Goal: Task Accomplishment & Management: Manage account settings

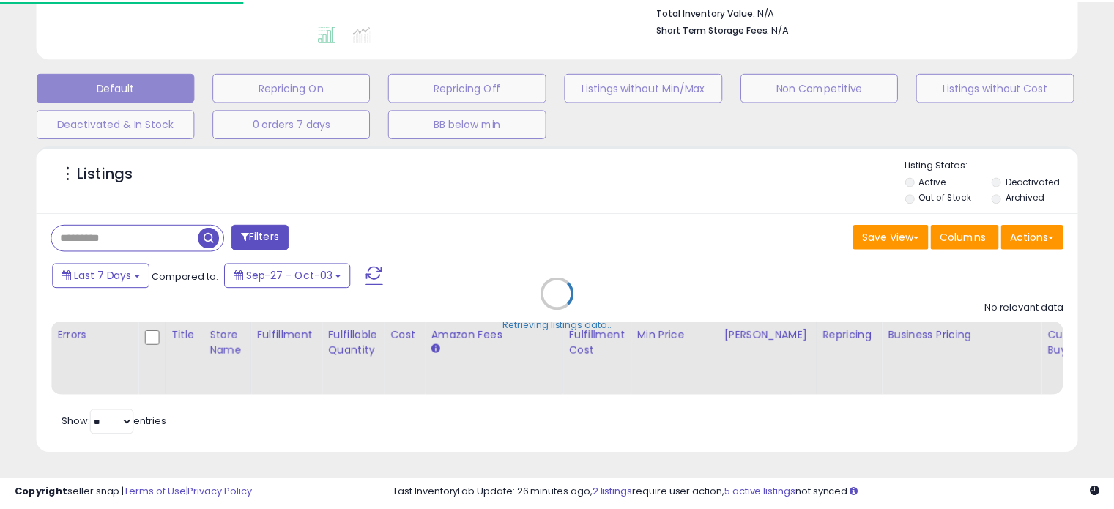
scroll to position [398, 0]
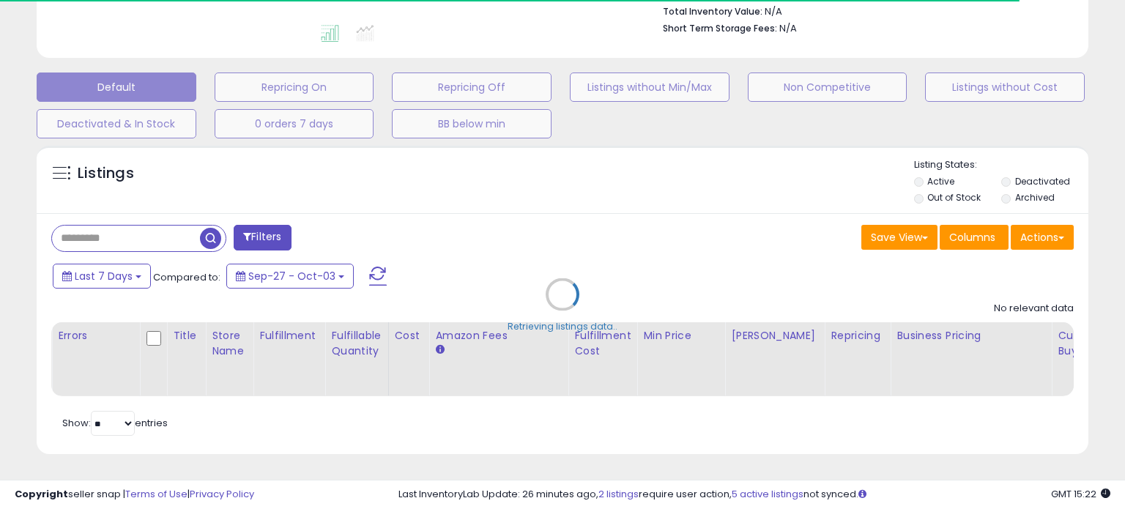
select select "**"
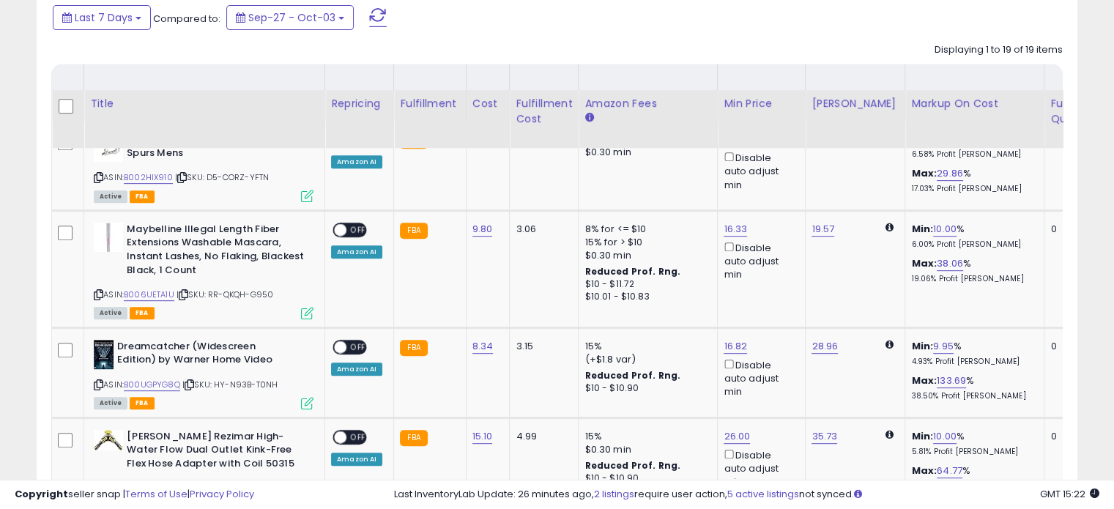
scroll to position [618, 0]
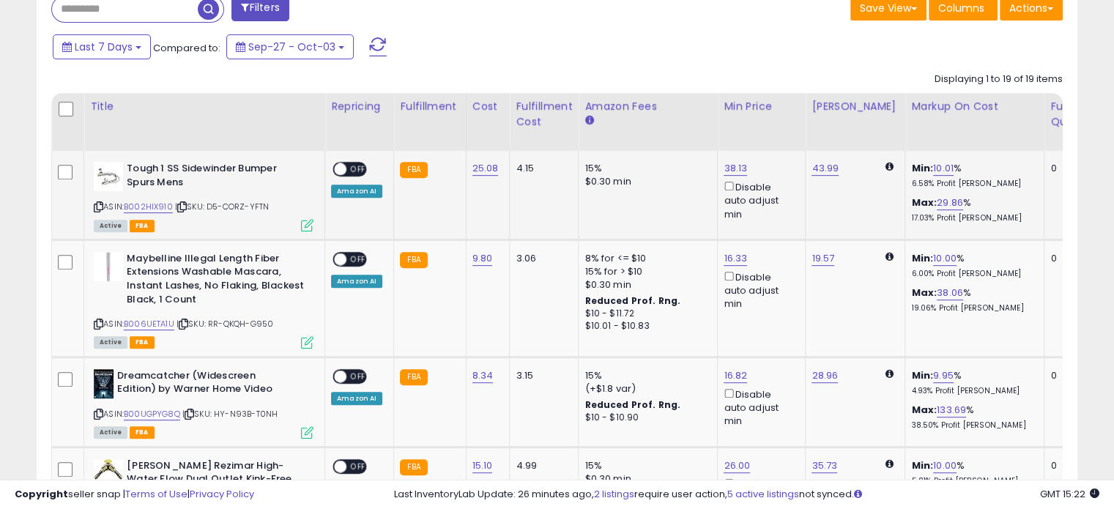
click at [349, 168] on span "OFF" at bounding box center [357, 169] width 23 height 12
click at [347, 253] on div "ON OFF" at bounding box center [333, 259] width 34 height 12
click at [357, 253] on span "OFF" at bounding box center [357, 259] width 23 height 12
click at [352, 371] on span "OFF" at bounding box center [357, 376] width 23 height 12
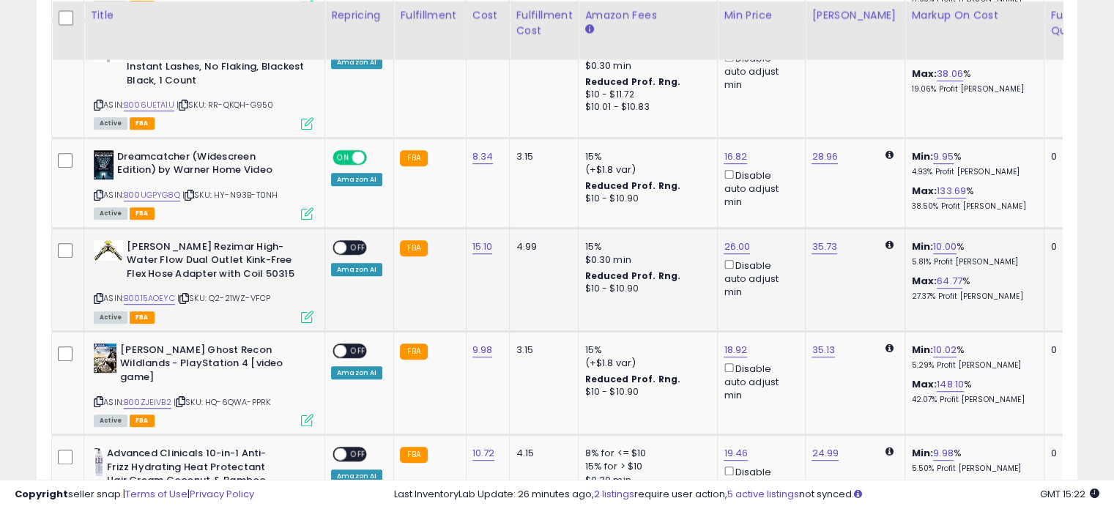
scroll to position [838, 0]
drag, startPoint x: 357, startPoint y: 248, endPoint x: 355, endPoint y: 260, distance: 12.6
click at [357, 248] on span "OFF" at bounding box center [357, 246] width 23 height 12
click at [345, 346] on span at bounding box center [340, 350] width 12 height 12
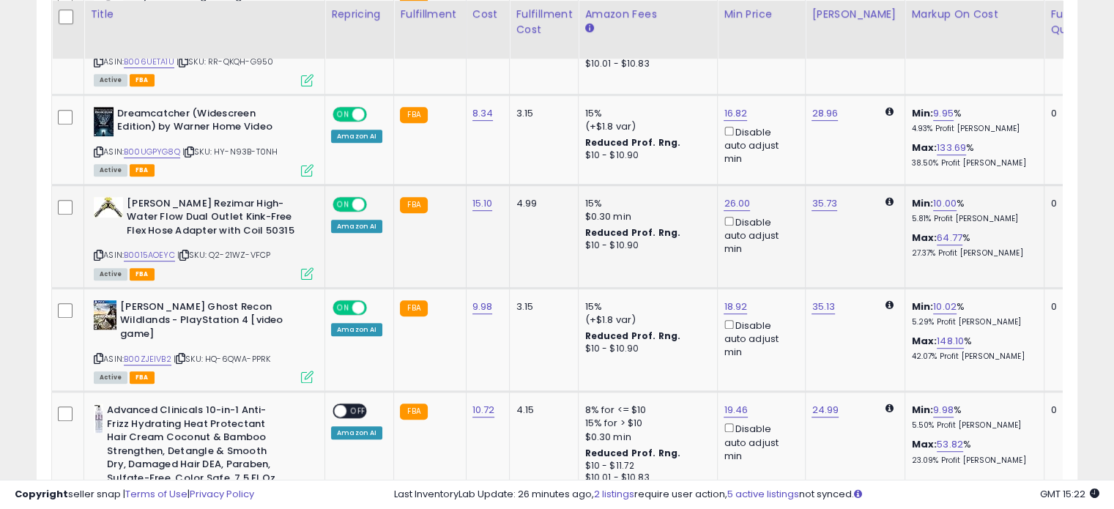
scroll to position [984, 0]
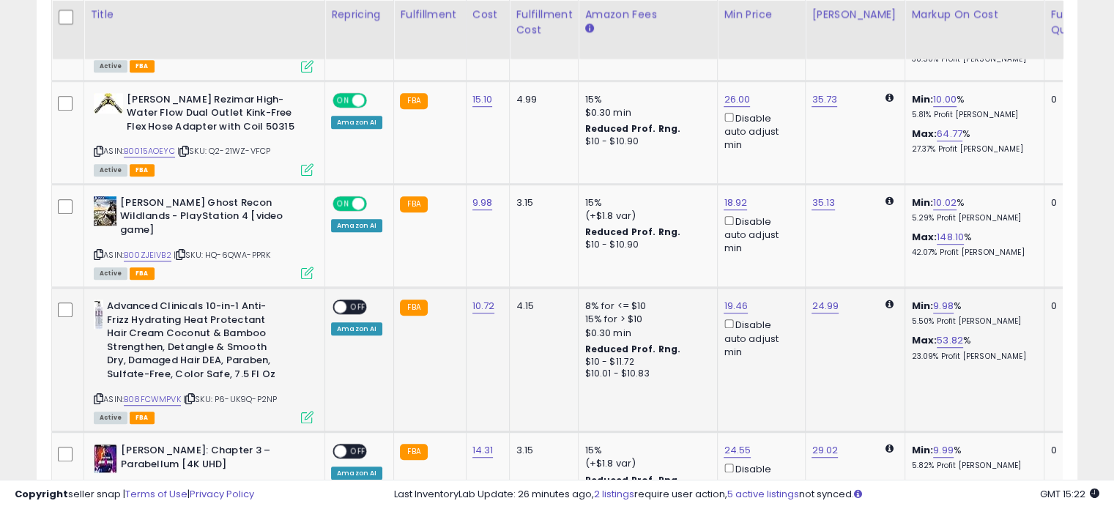
click at [352, 301] on span "OFF" at bounding box center [357, 307] width 23 height 12
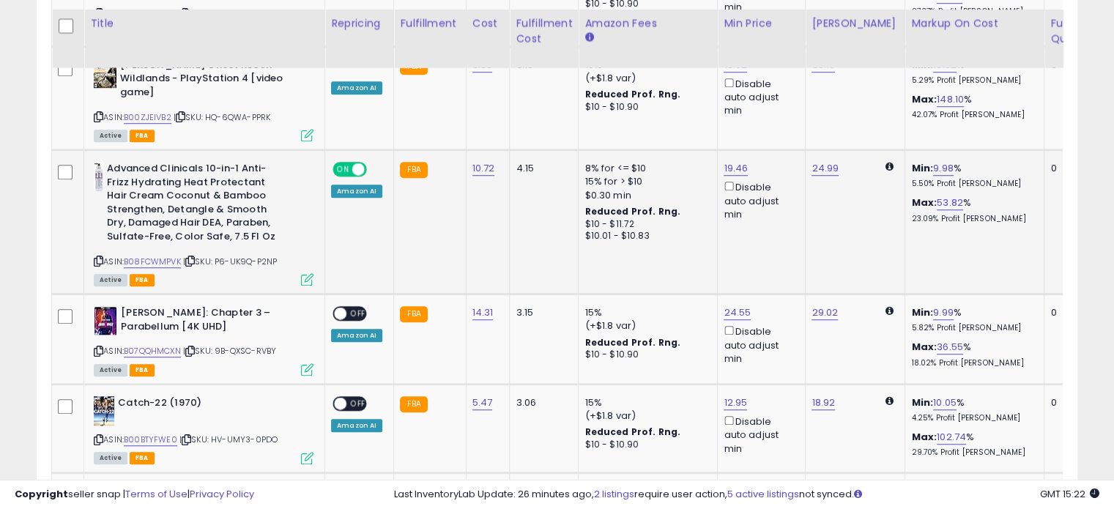
scroll to position [1131, 0]
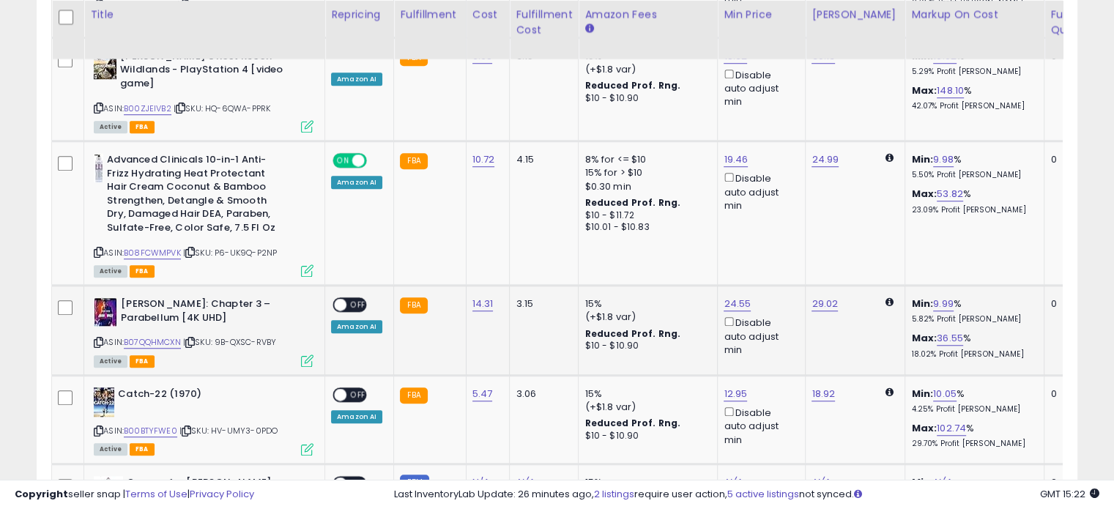
click at [349, 299] on span "OFF" at bounding box center [357, 305] width 23 height 12
click at [357, 389] on span "OFF" at bounding box center [357, 395] width 23 height 12
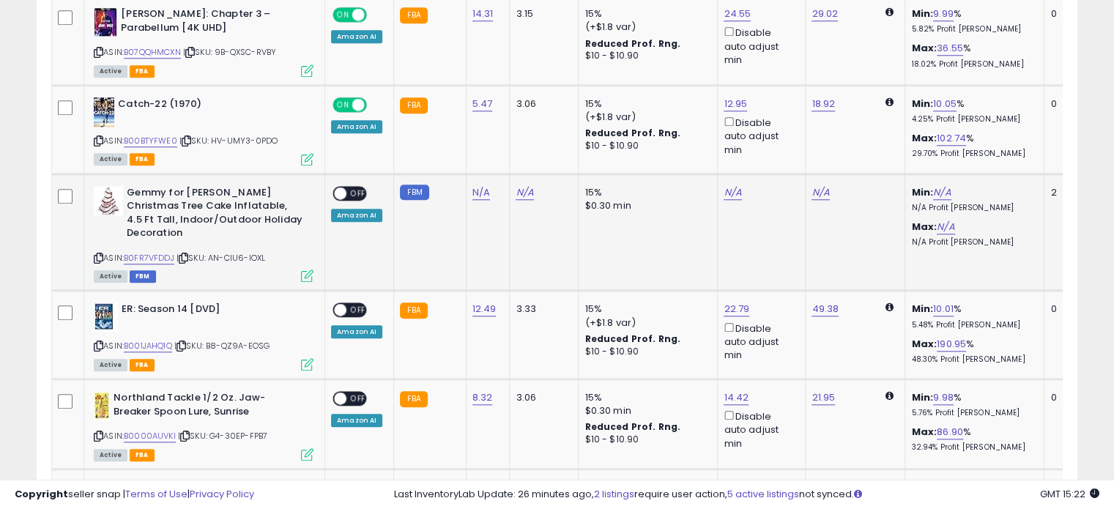
scroll to position [1424, 0]
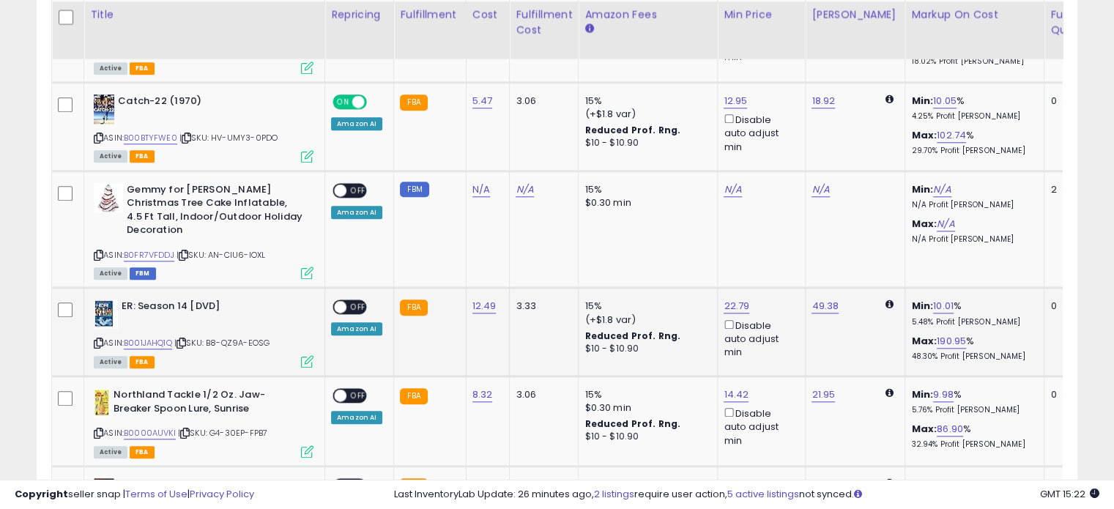
click at [353, 301] on span "OFF" at bounding box center [357, 307] width 23 height 12
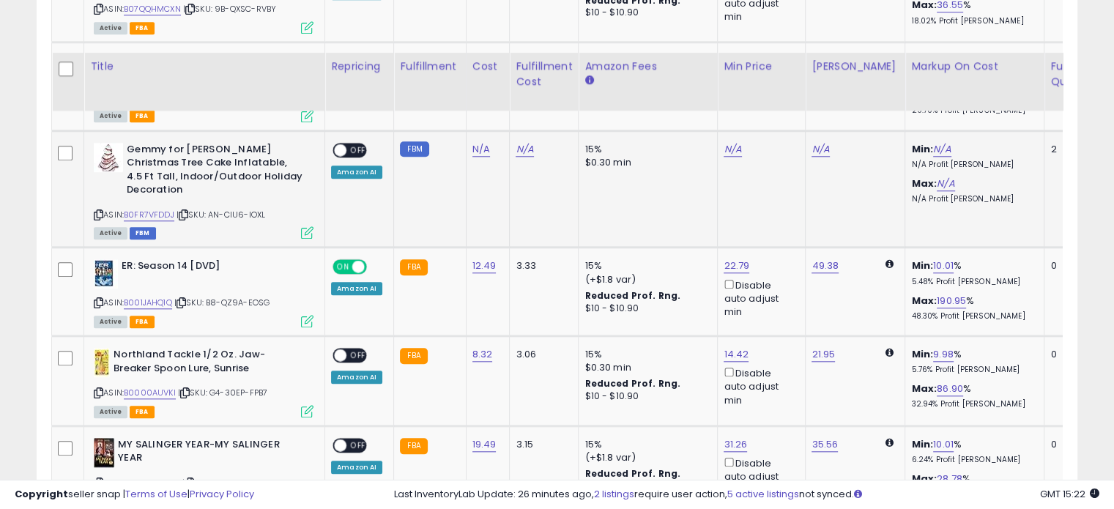
scroll to position [1570, 0]
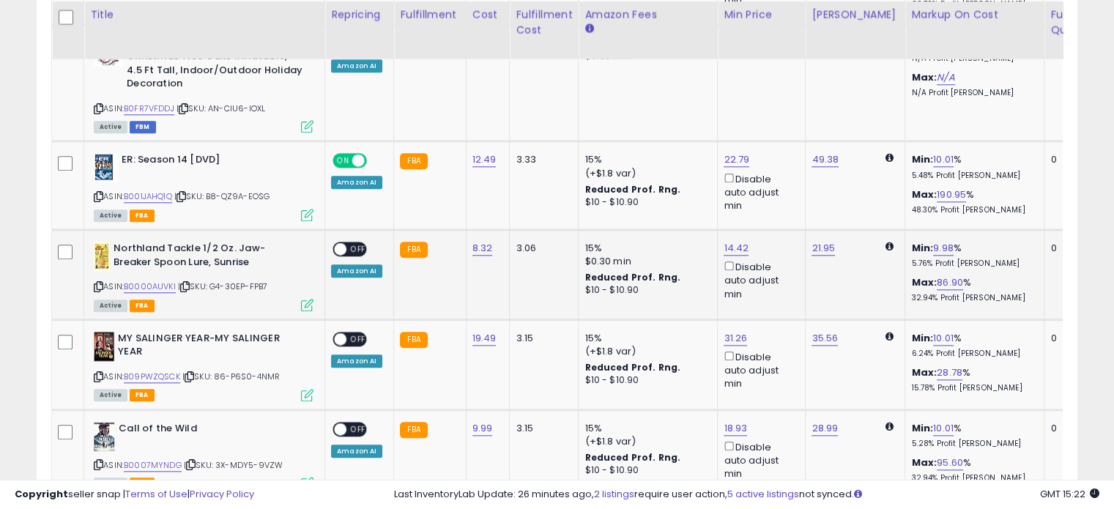
click at [354, 243] on span "OFF" at bounding box center [357, 249] width 23 height 12
click at [355, 331] on div "ON OFF" at bounding box center [350, 338] width 34 height 15
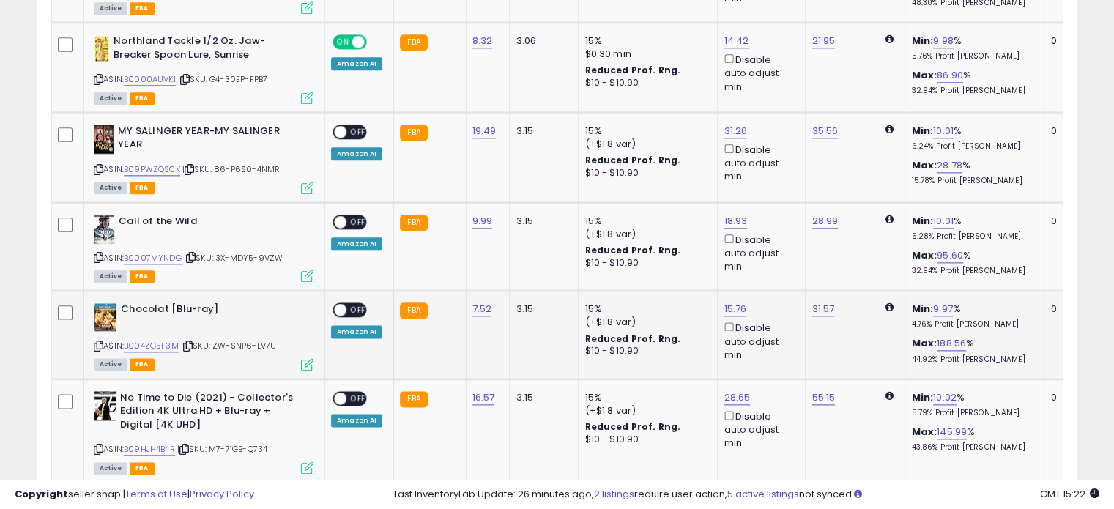
scroll to position [1790, 0]
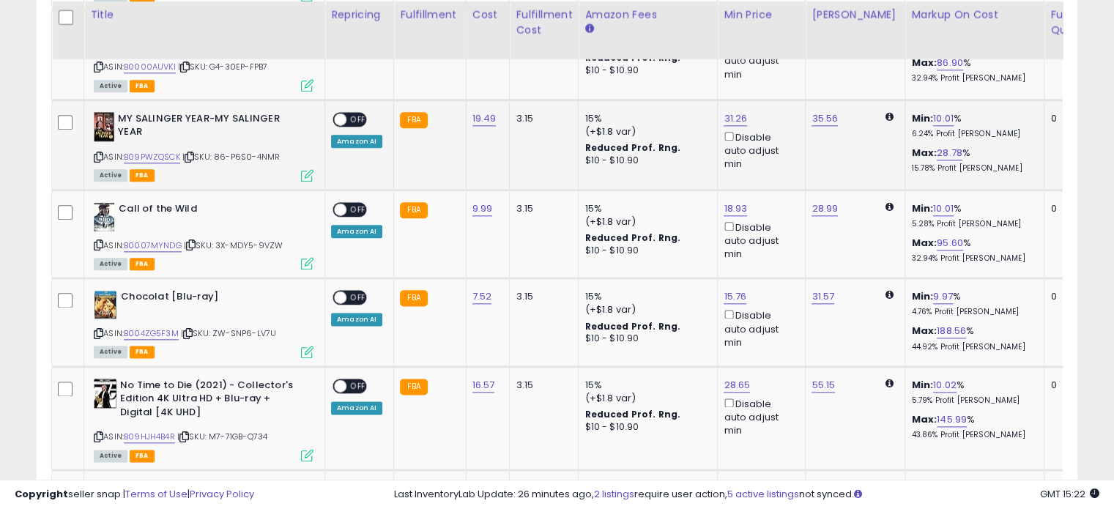
click at [352, 113] on span "OFF" at bounding box center [357, 119] width 23 height 12
click at [357, 203] on span "OFF" at bounding box center [357, 209] width 23 height 12
click at [354, 292] on span "OFF" at bounding box center [357, 298] width 23 height 12
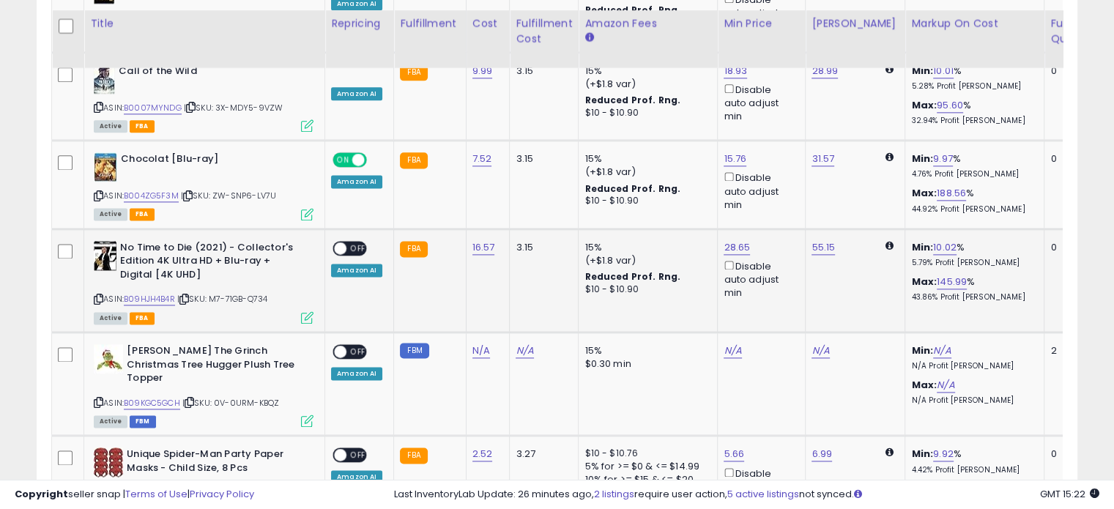
scroll to position [1937, 0]
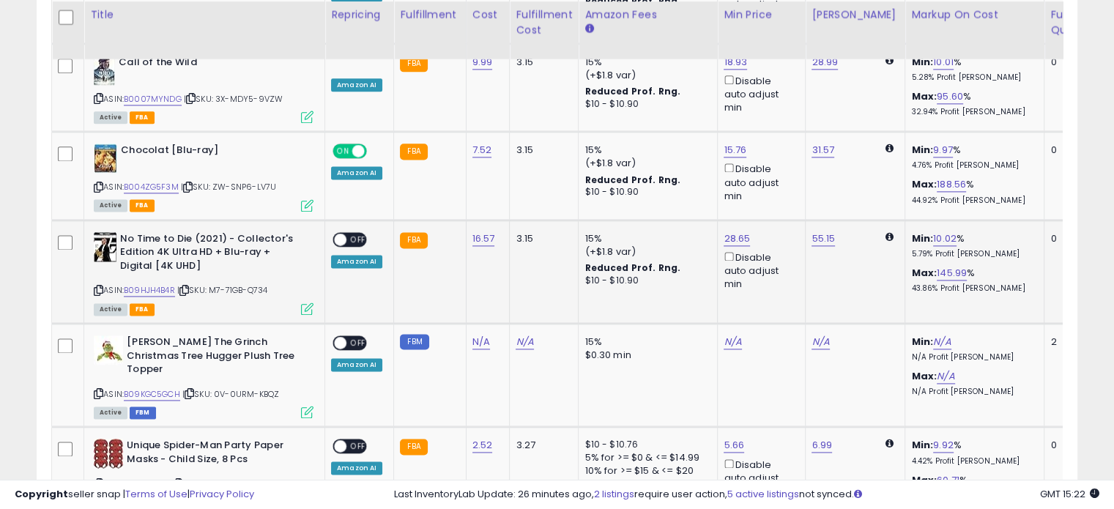
click at [356, 233] on span "OFF" at bounding box center [357, 239] width 23 height 12
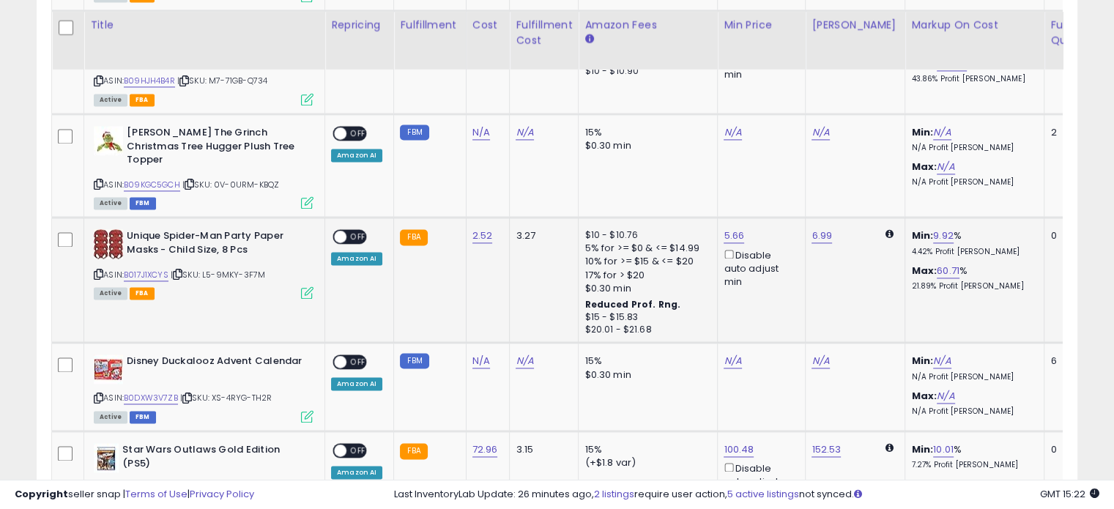
scroll to position [2156, 0]
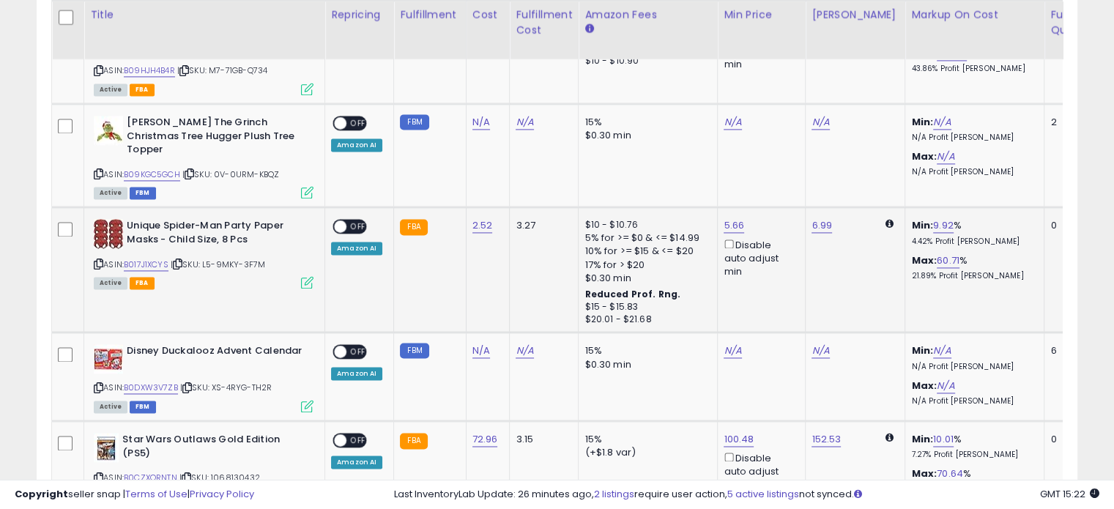
click at [352, 220] on span "OFF" at bounding box center [357, 226] width 23 height 12
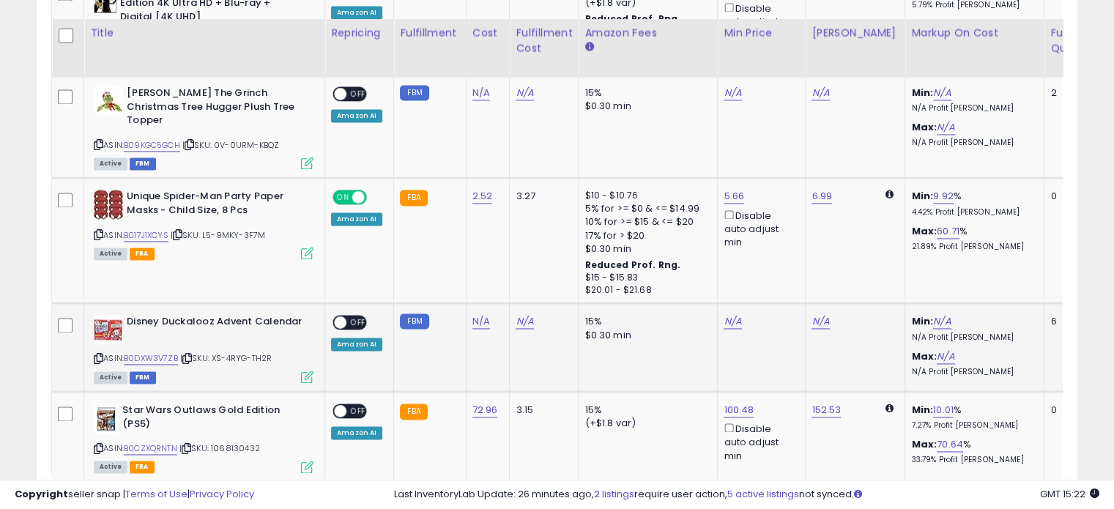
scroll to position [2247, 0]
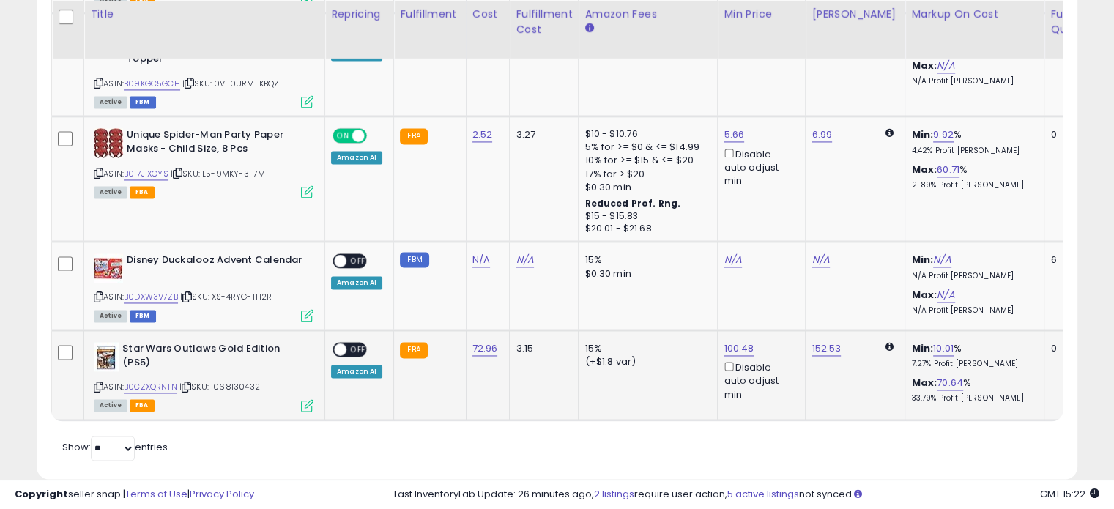
click at [352, 344] on span "OFF" at bounding box center [357, 350] width 23 height 12
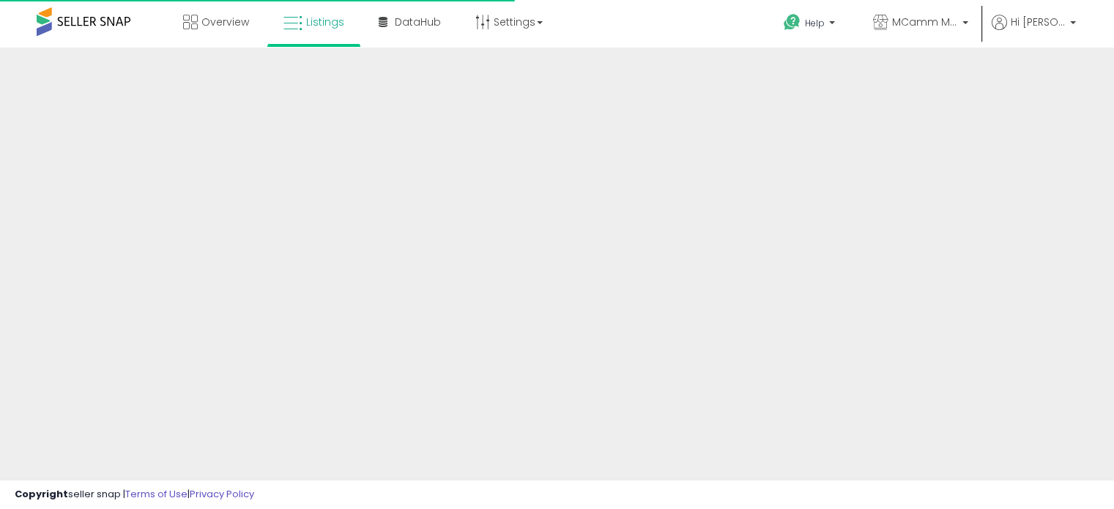
scroll to position [398, 0]
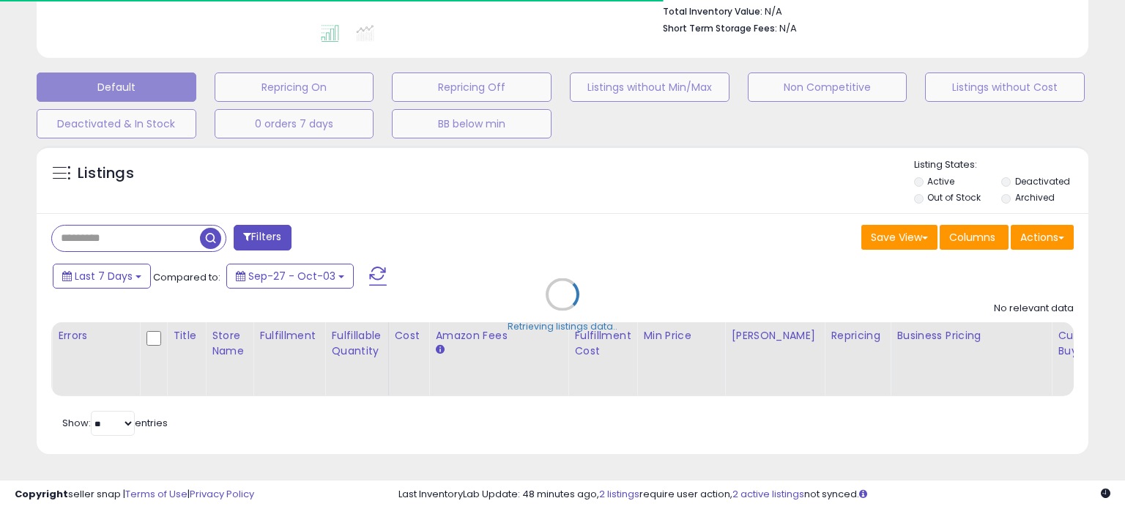
select select "**"
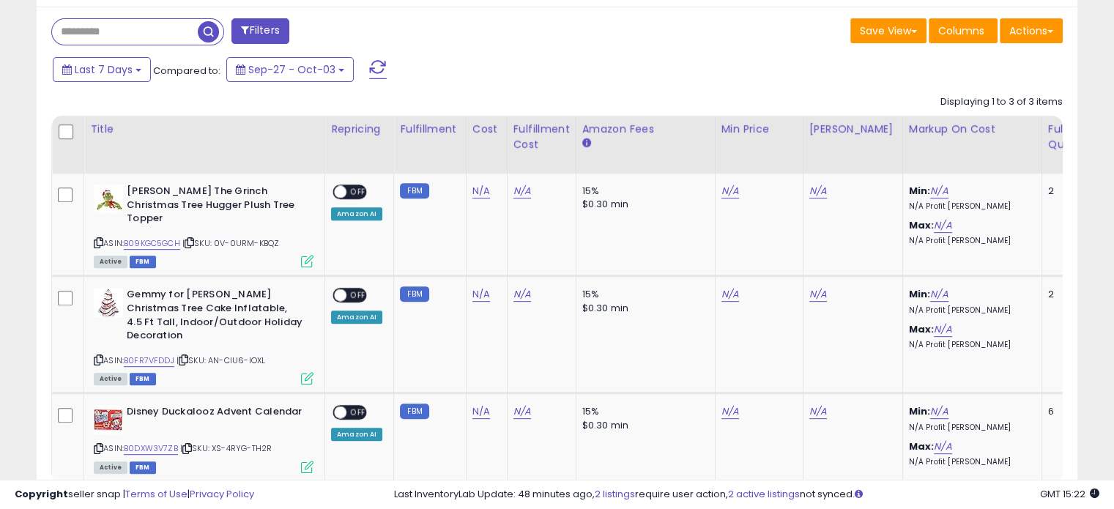
scroll to position [590, 0]
